Goal: Task Accomplishment & Management: Use online tool/utility

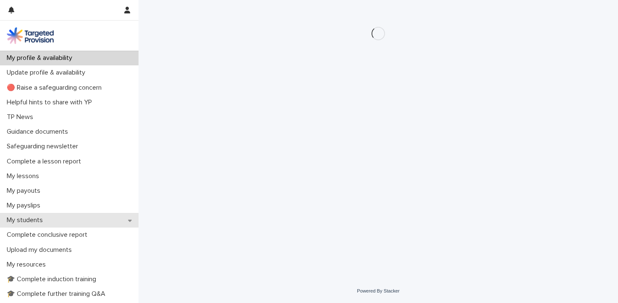
click at [34, 217] on p "My students" at bounding box center [26, 221] width 46 height 8
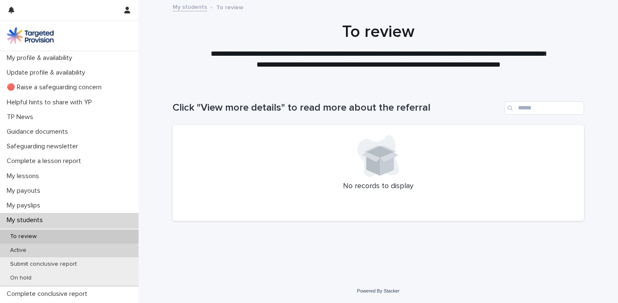
click at [30, 251] on p "Active" at bounding box center [18, 250] width 30 height 7
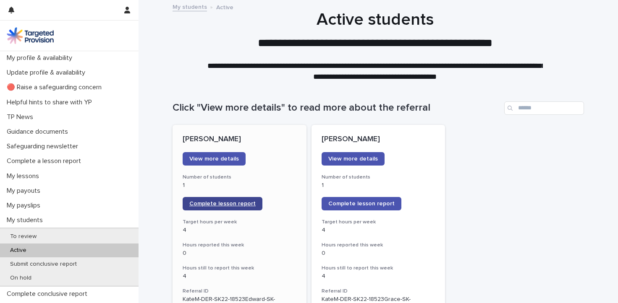
click at [200, 204] on span "Complete lesson report" at bounding box center [222, 204] width 66 height 6
click at [230, 202] on span "Complete lesson report" at bounding box center [222, 204] width 66 height 6
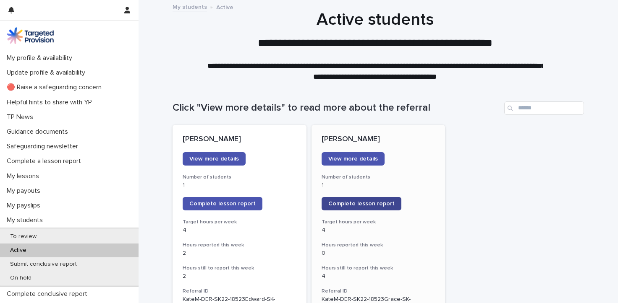
click at [348, 201] on span "Complete lesson report" at bounding box center [361, 204] width 66 height 6
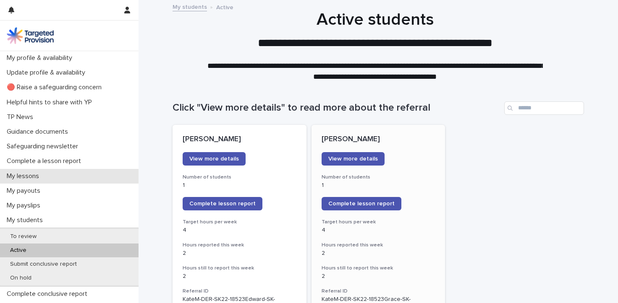
click at [22, 171] on div "My lessons" at bounding box center [69, 176] width 139 height 15
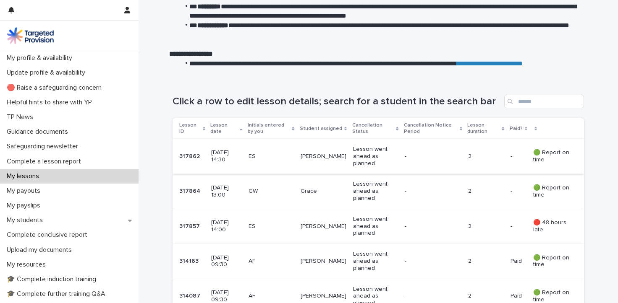
scroll to position [84, 0]
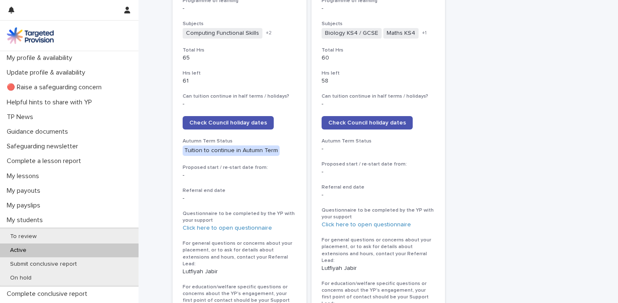
scroll to position [462, 0]
